Goal: Task Accomplishment & Management: Use online tool/utility

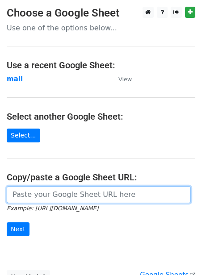
click at [51, 195] on input "url" at bounding box center [99, 194] width 184 height 17
paste input "[URL][DOMAIN_NAME]"
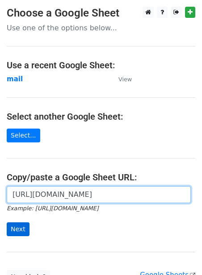
type input "[URL][DOMAIN_NAME]"
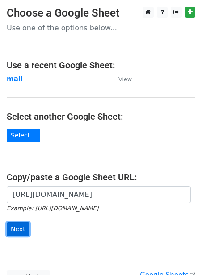
click at [21, 226] on input "Next" at bounding box center [18, 230] width 23 height 14
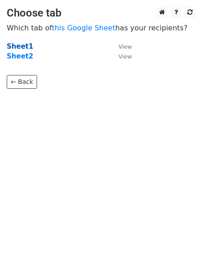
click at [23, 48] on strong "Sheet1" at bounding box center [20, 46] width 26 height 8
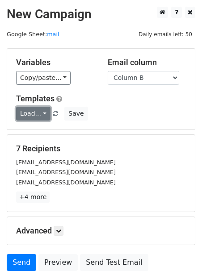
click at [36, 114] on link "Load..." at bounding box center [33, 114] width 34 height 14
click at [37, 136] on link "Guest Post" at bounding box center [52, 133] width 71 height 14
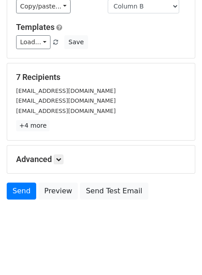
scroll to position [72, 0]
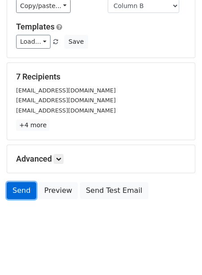
click at [18, 185] on link "Send" at bounding box center [21, 190] width 29 height 17
